Goal: Task Accomplishment & Management: Understand process/instructions

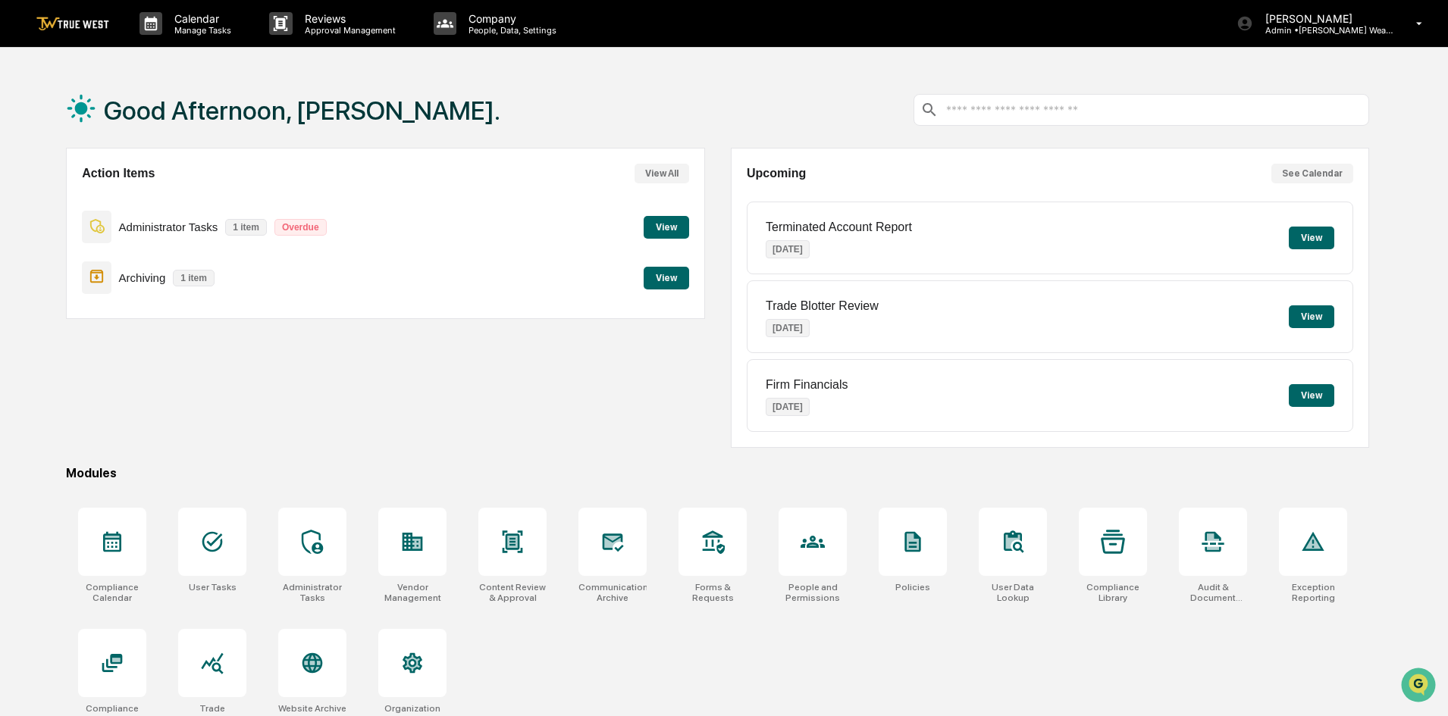
click at [666, 225] on button "View" at bounding box center [666, 227] width 45 height 23
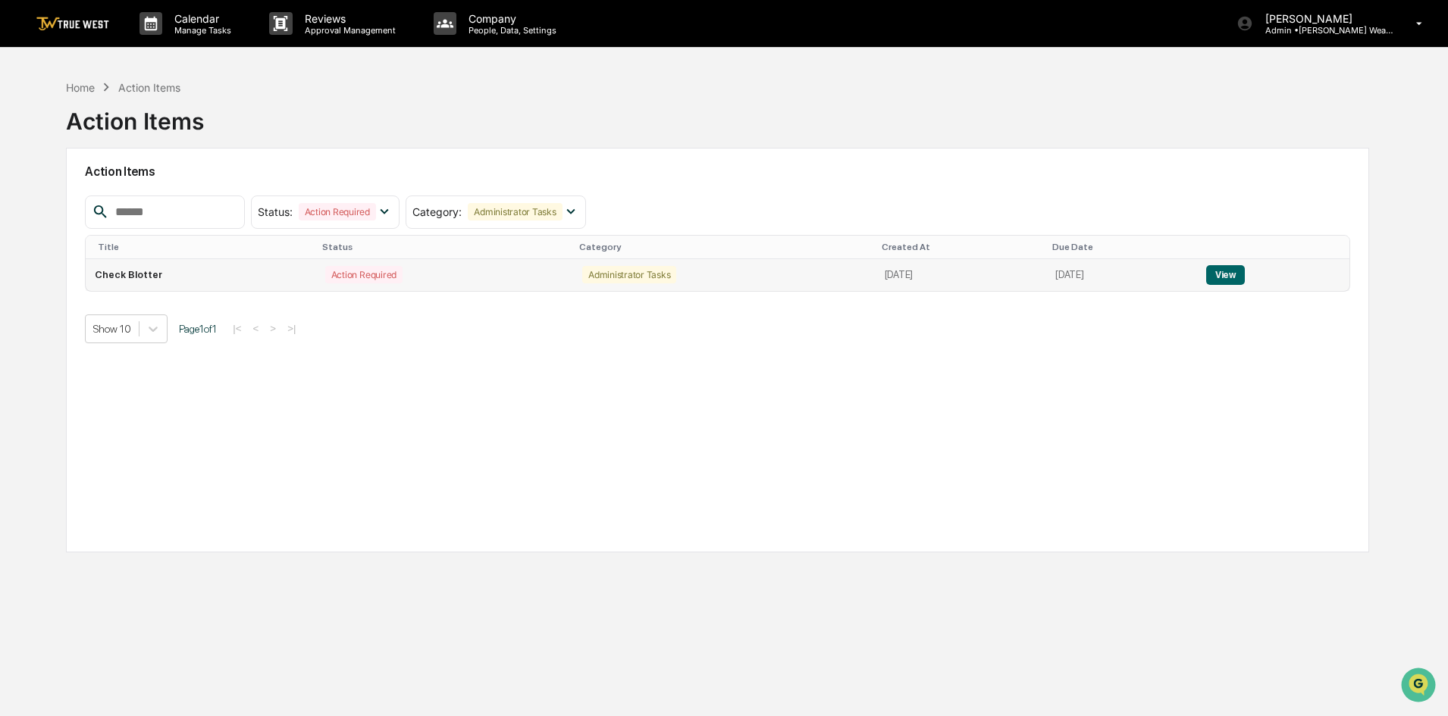
click at [1223, 278] on button "View" at bounding box center [1225, 275] width 39 height 20
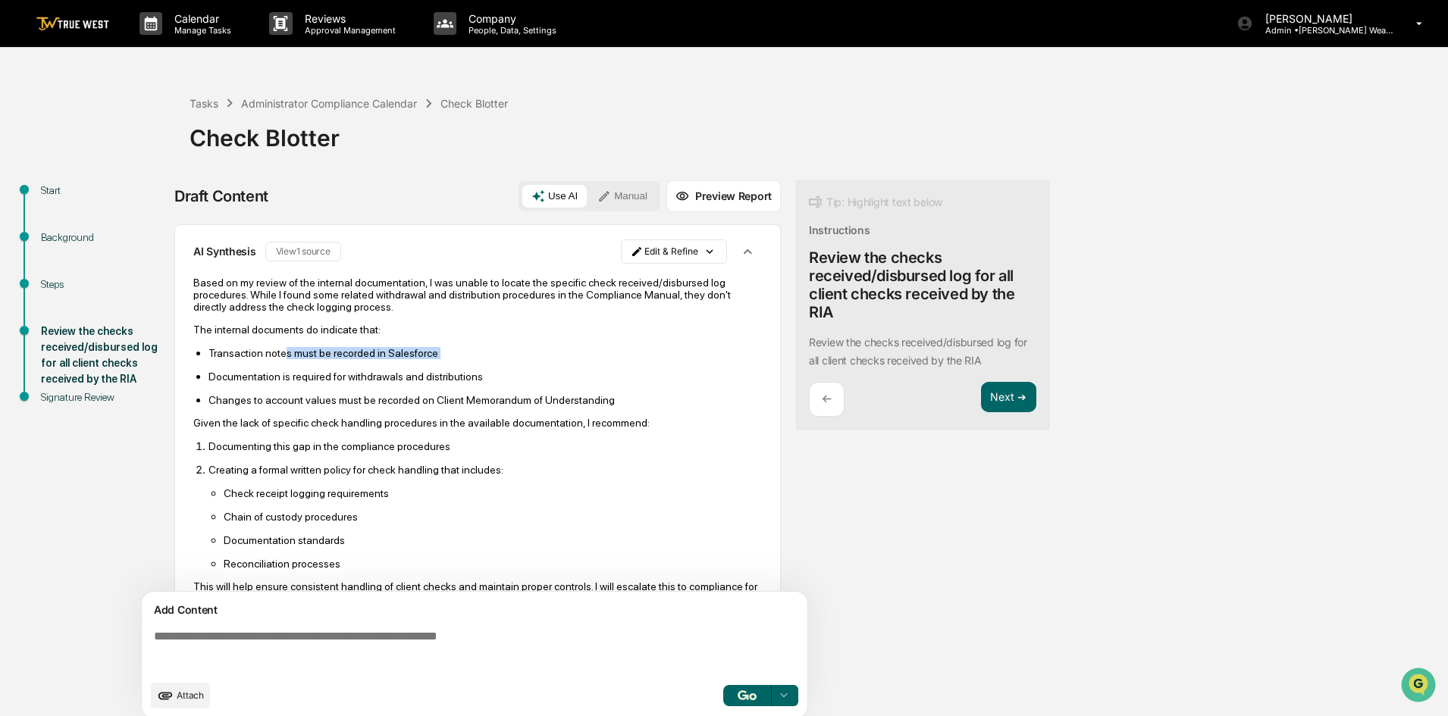
drag, startPoint x: 279, startPoint y: 354, endPoint x: 279, endPoint y: 369, distance: 15.2
click at [279, 369] on ul "Transaction notes must be recorded in Salesforce Documentation is required for …" at bounding box center [477, 376] width 569 height 60
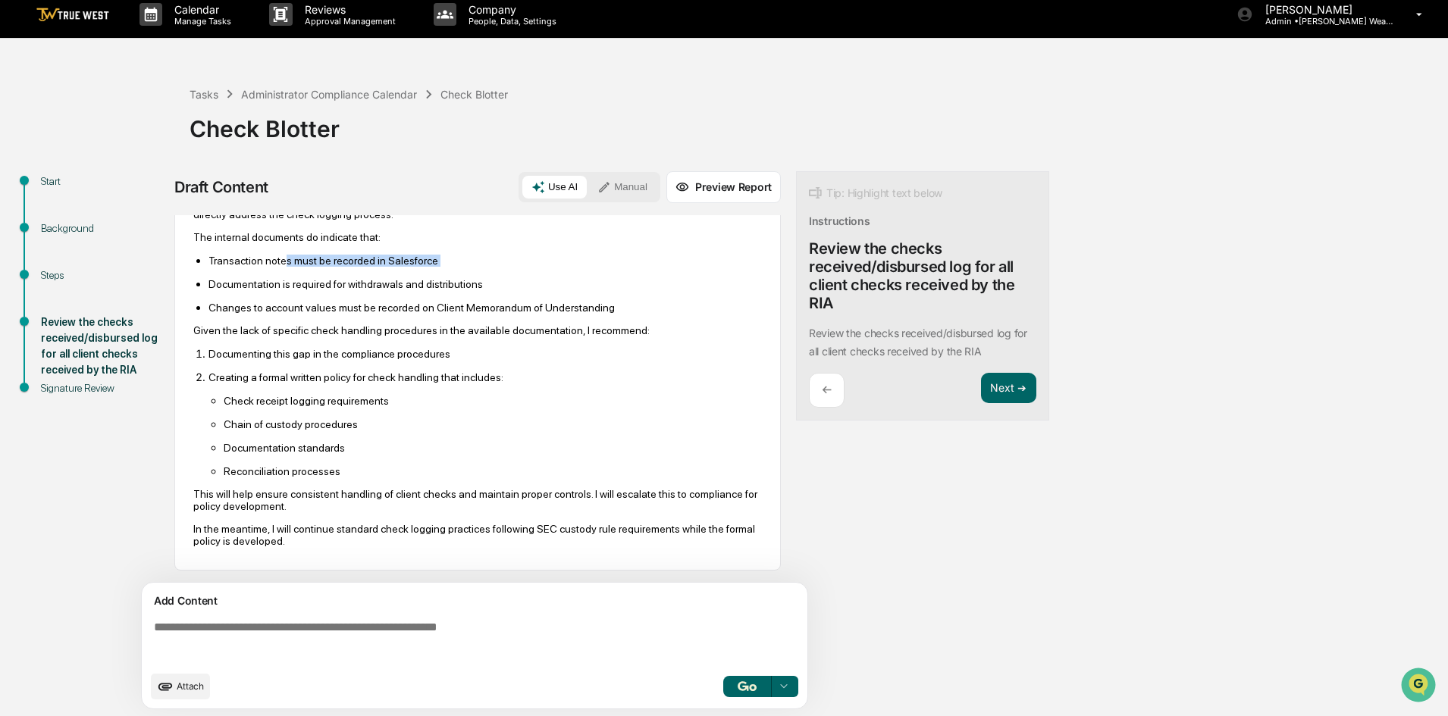
scroll to position [11, 0]
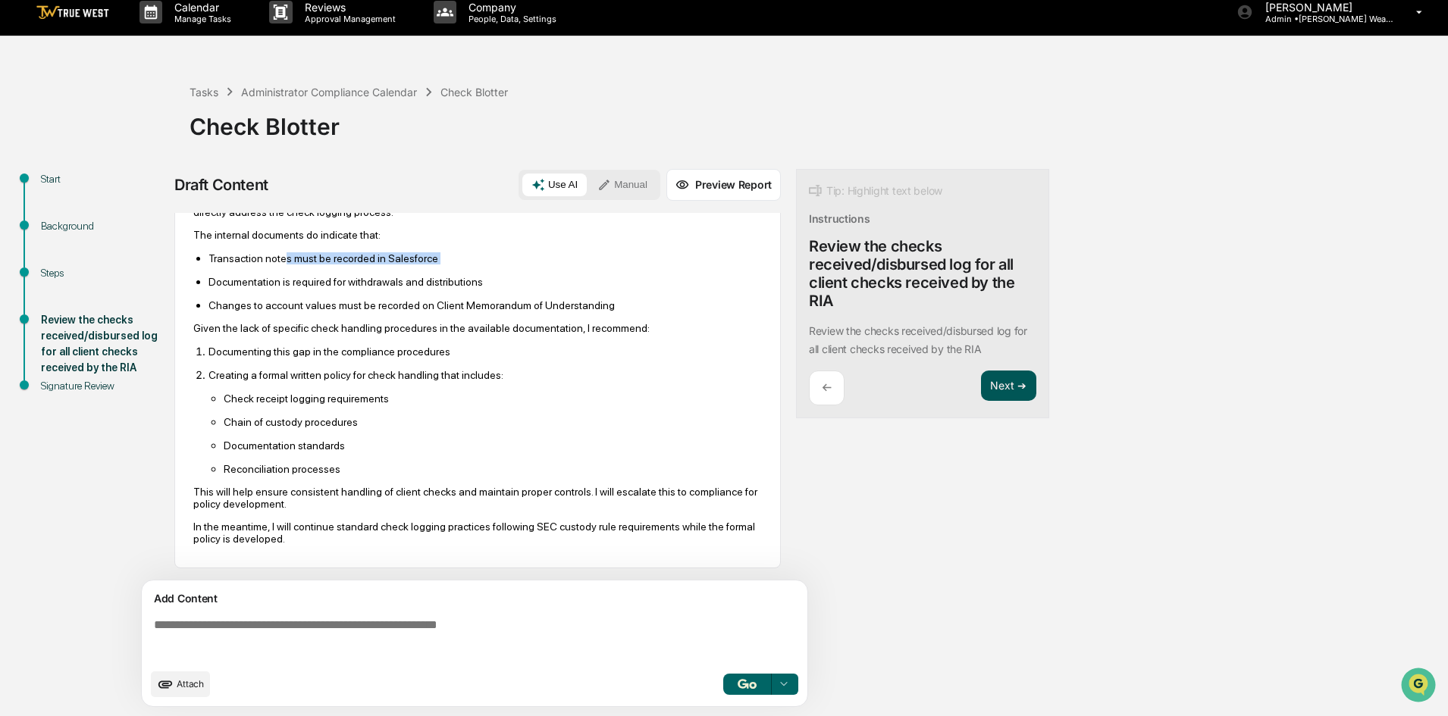
click at [996, 389] on button "Next ➔" at bounding box center [1008, 386] width 55 height 31
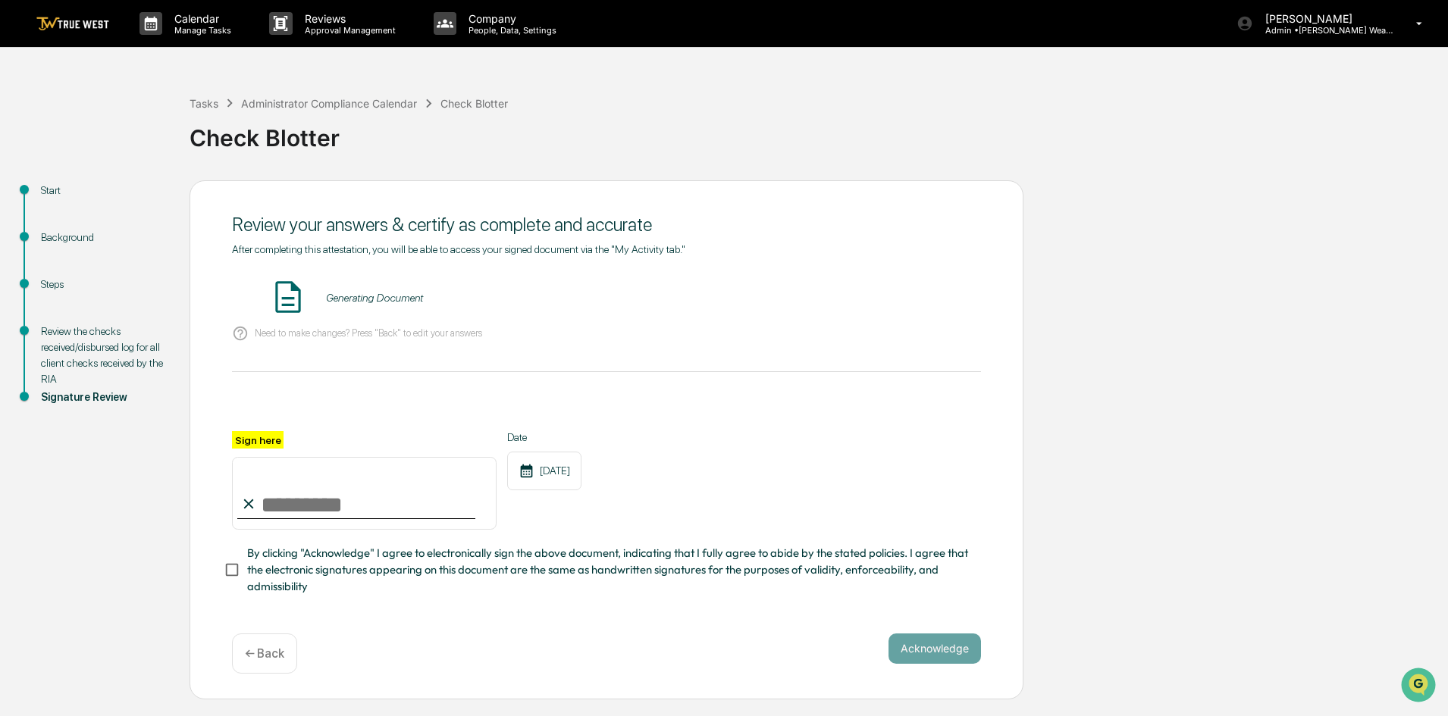
scroll to position [0, 0]
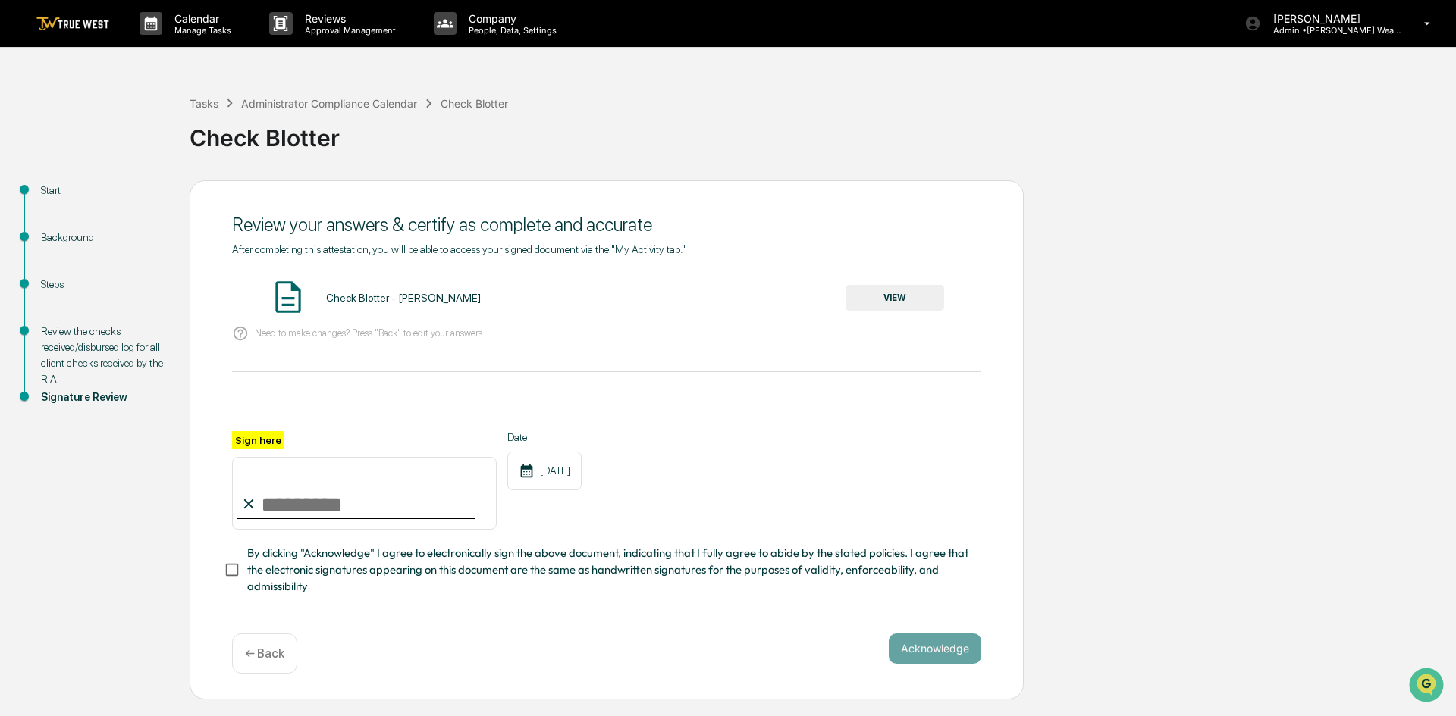
click at [255, 653] on p "← Back" at bounding box center [264, 654] width 39 height 14
